Goal: Find specific page/section: Find specific page/section

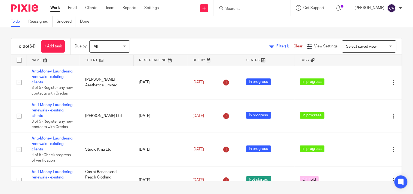
click at [265, 7] on input "Search" at bounding box center [249, 9] width 49 height 5
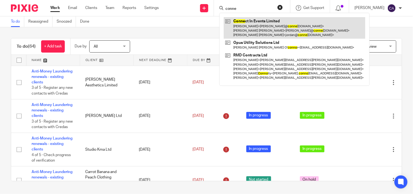
type input "conne"
click at [255, 25] on link at bounding box center [295, 28] width 142 height 22
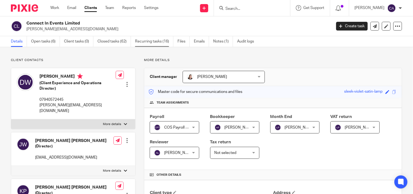
click at [153, 42] on link "Recurring tasks (16)" at bounding box center [154, 41] width 38 height 11
